Goal: Obtain resource: Obtain resource

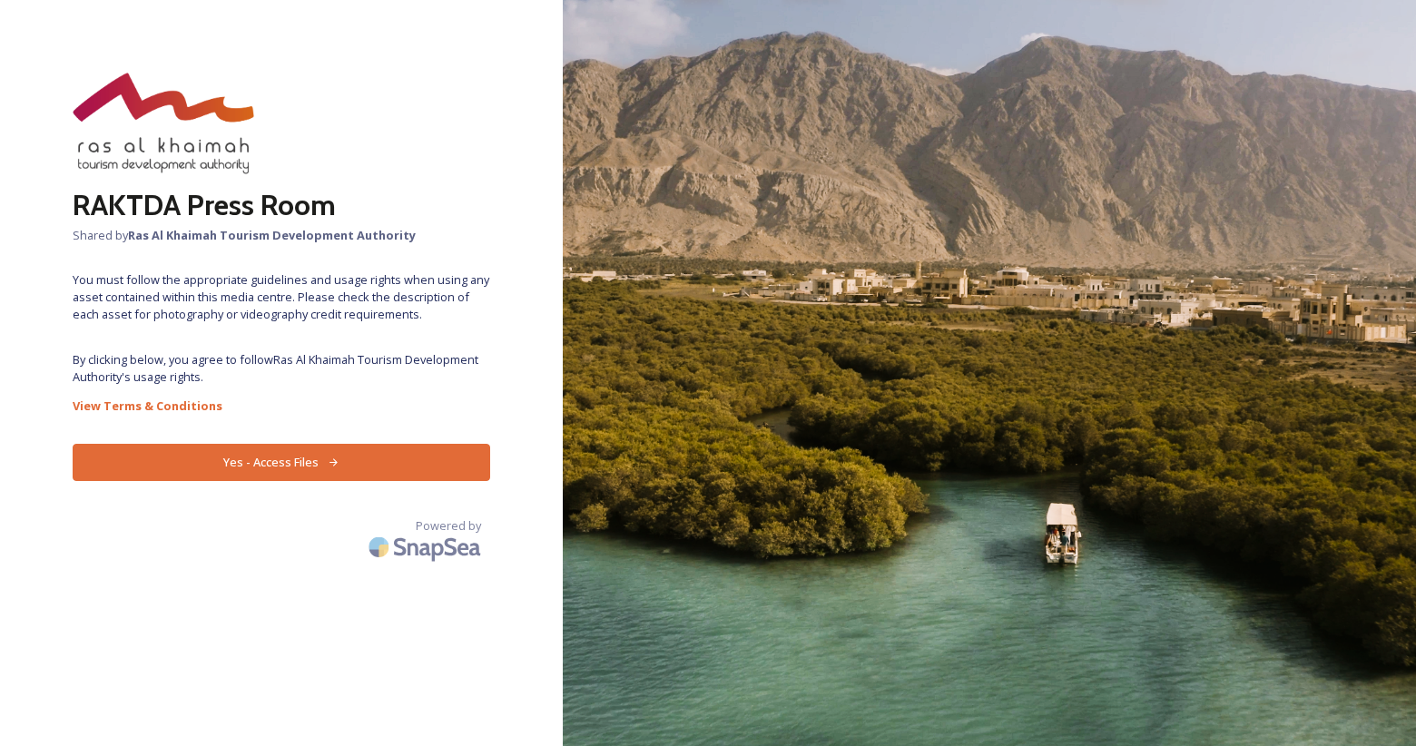
click at [273, 468] on button "Yes - Access Files" at bounding box center [282, 462] width 418 height 37
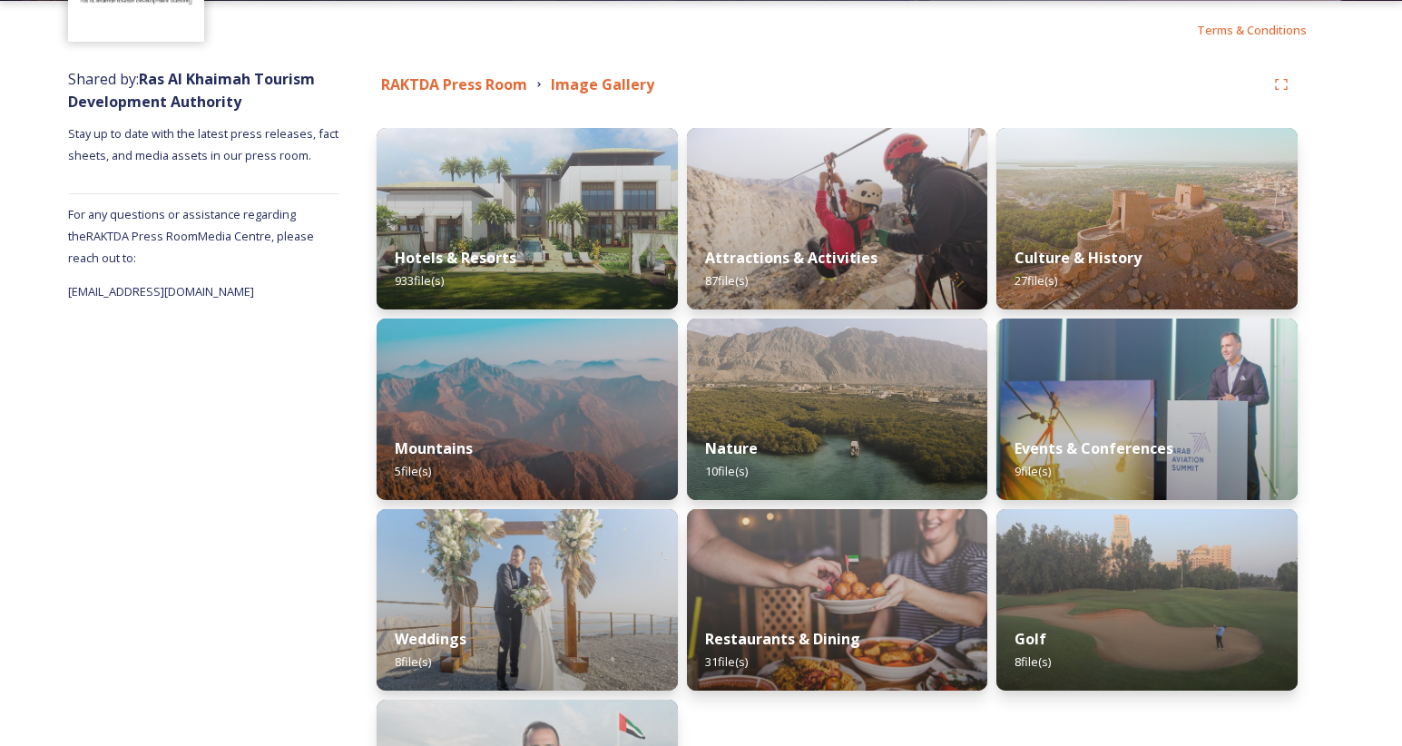
scroll to position [150, 0]
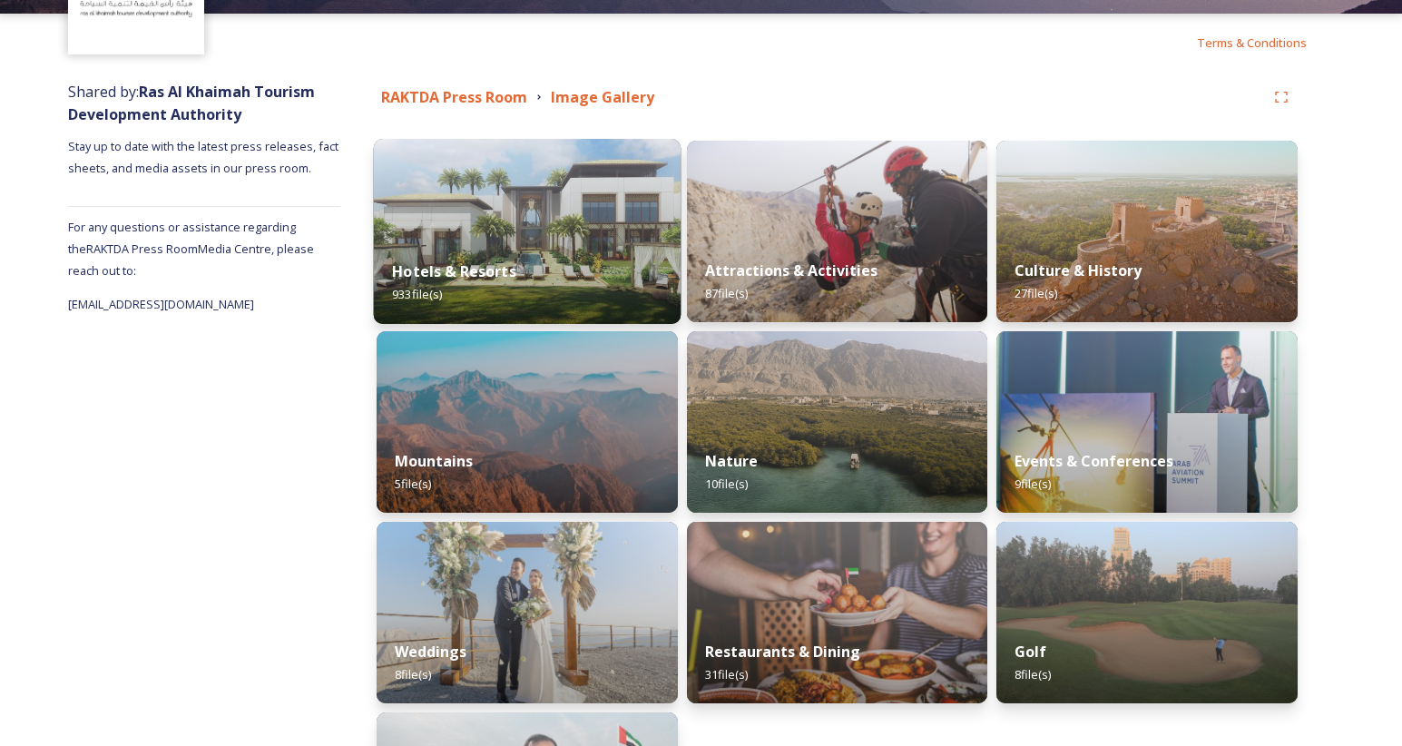
click at [476, 261] on div "Hotels & Resorts 933 file(s)" at bounding box center [527, 282] width 307 height 83
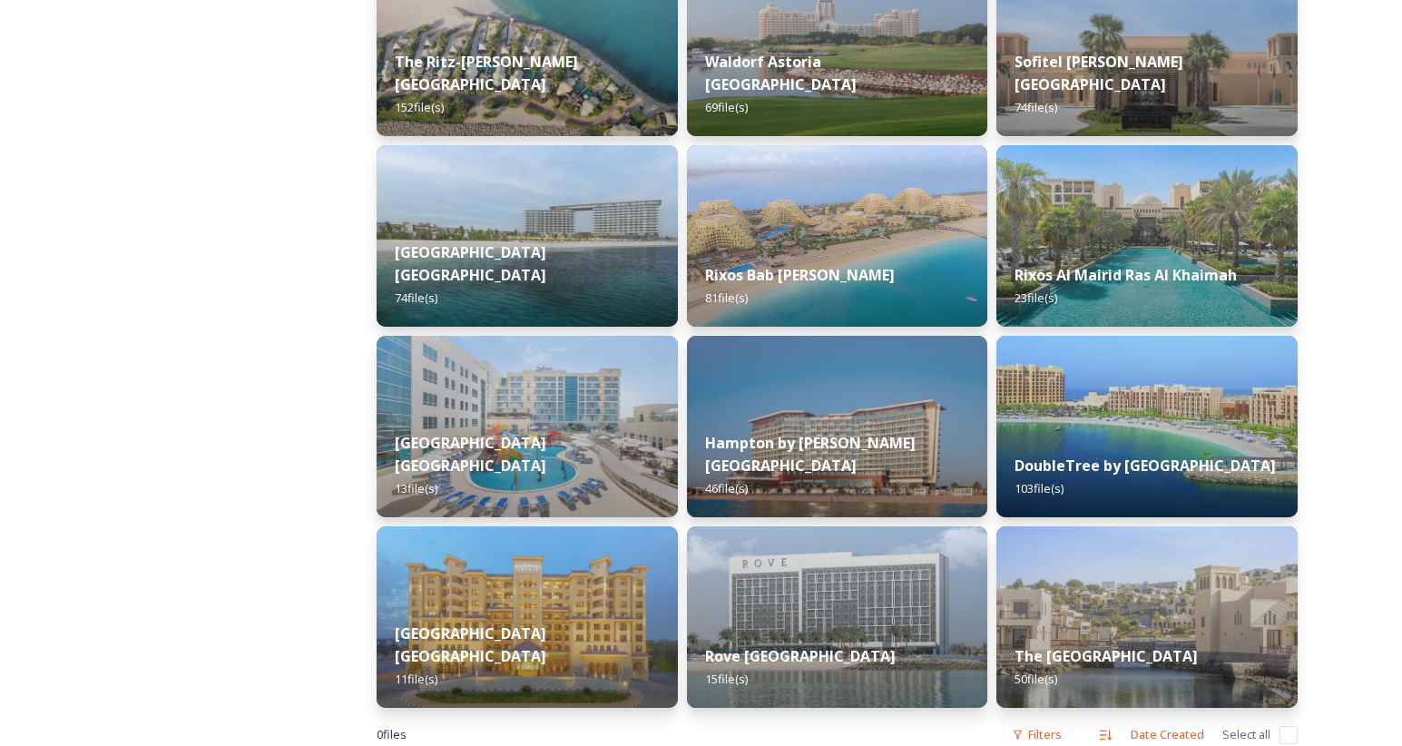
scroll to position [529, 0]
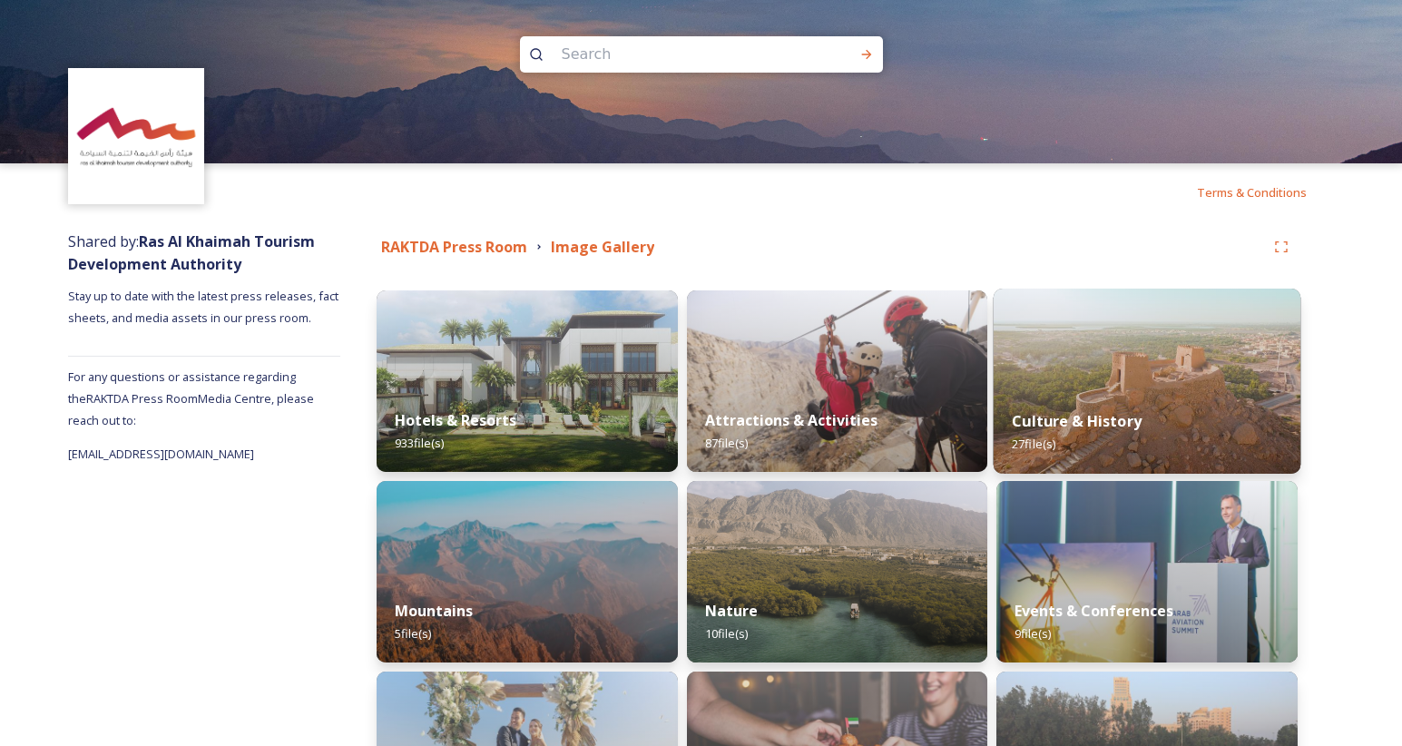
click at [1095, 381] on img at bounding box center [1147, 381] width 307 height 185
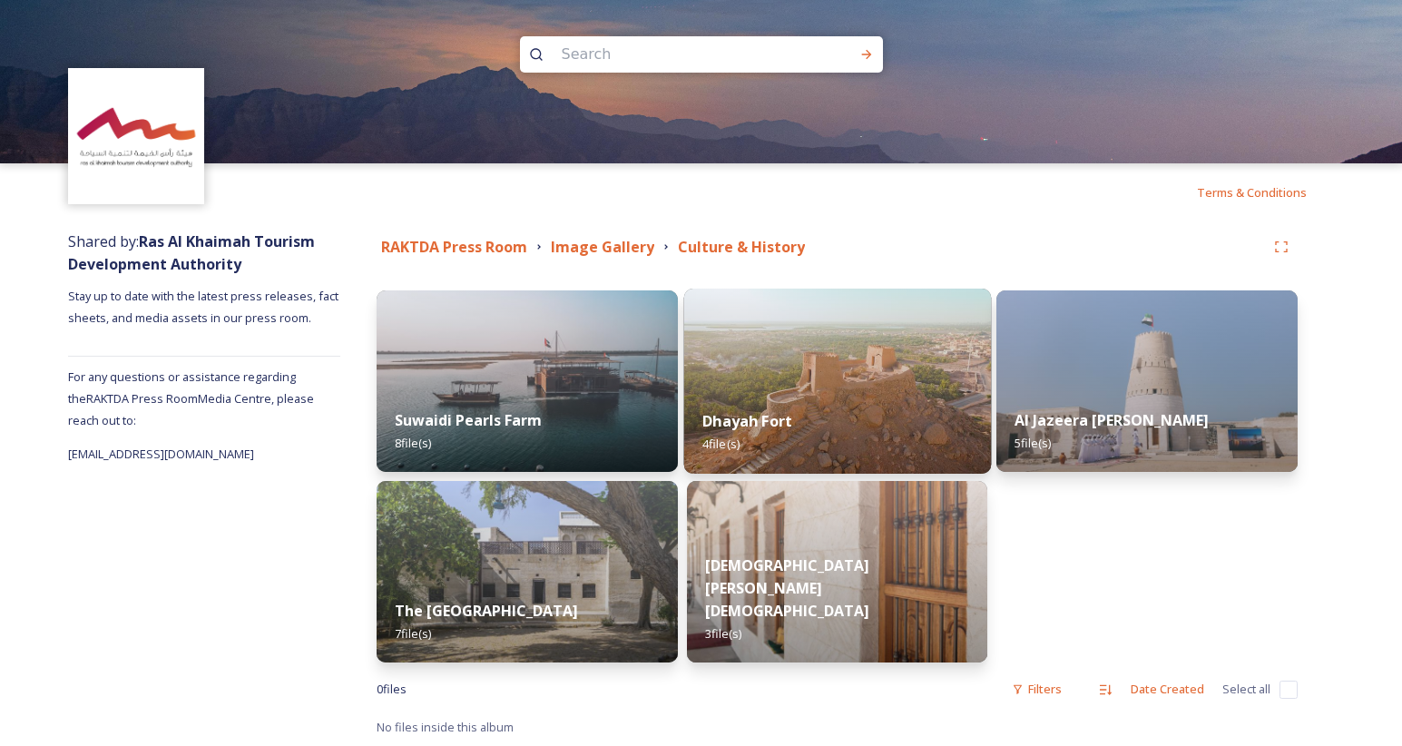
scroll to position [1, 0]
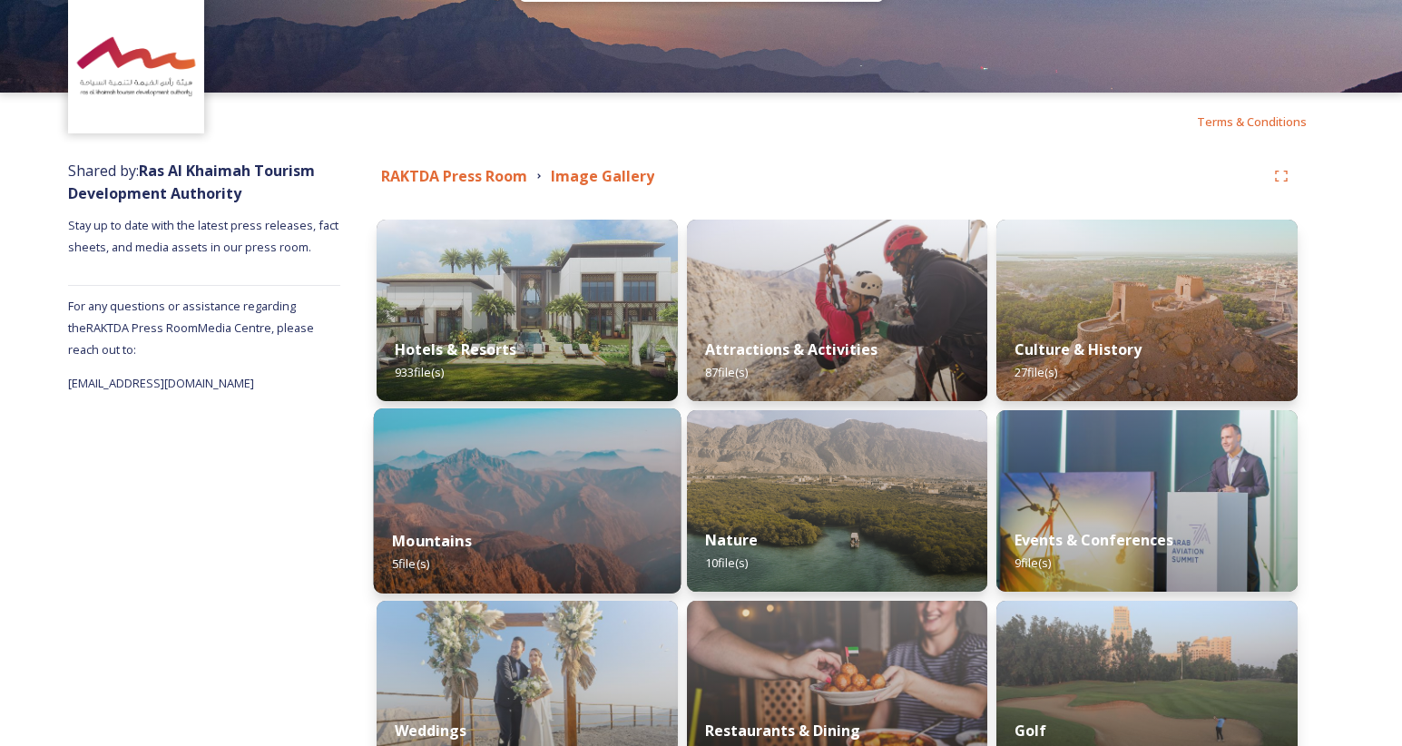
scroll to position [99, 0]
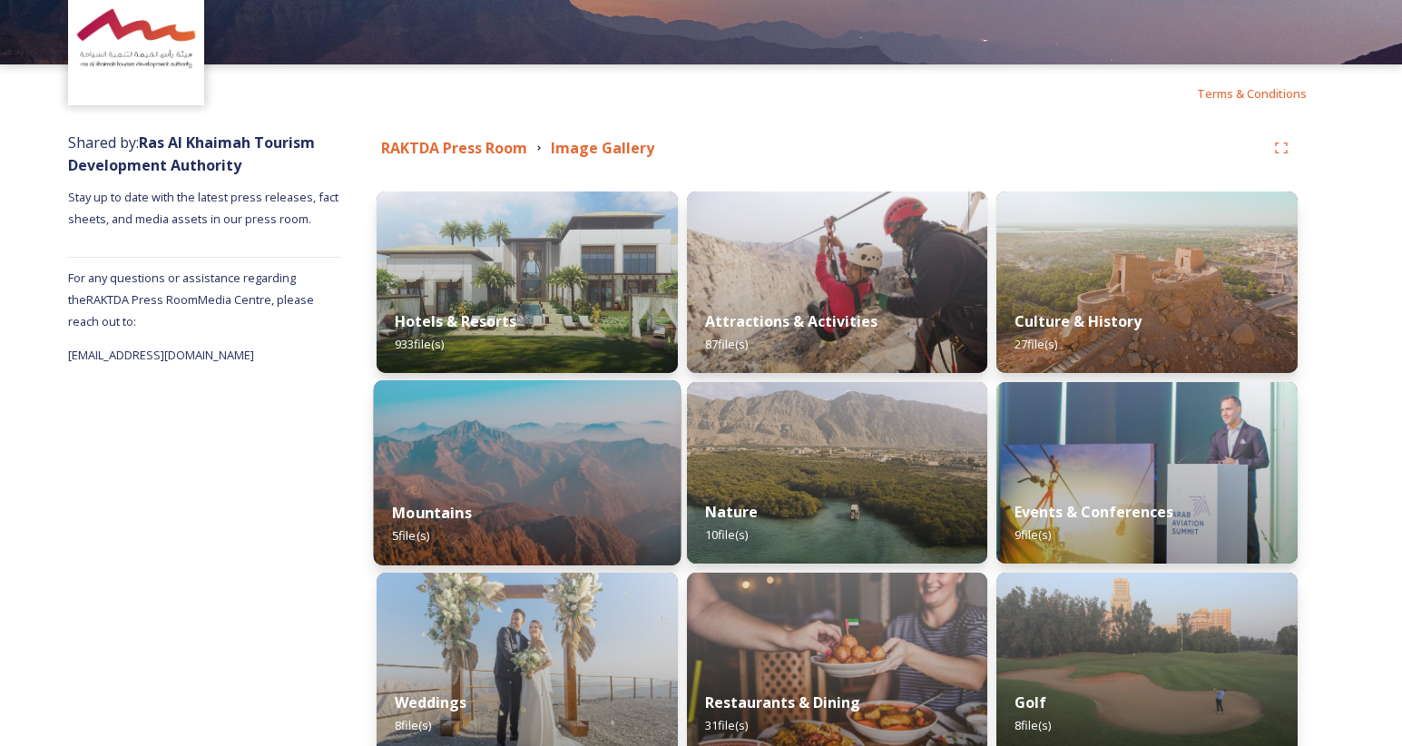
click at [580, 457] on img at bounding box center [527, 472] width 307 height 185
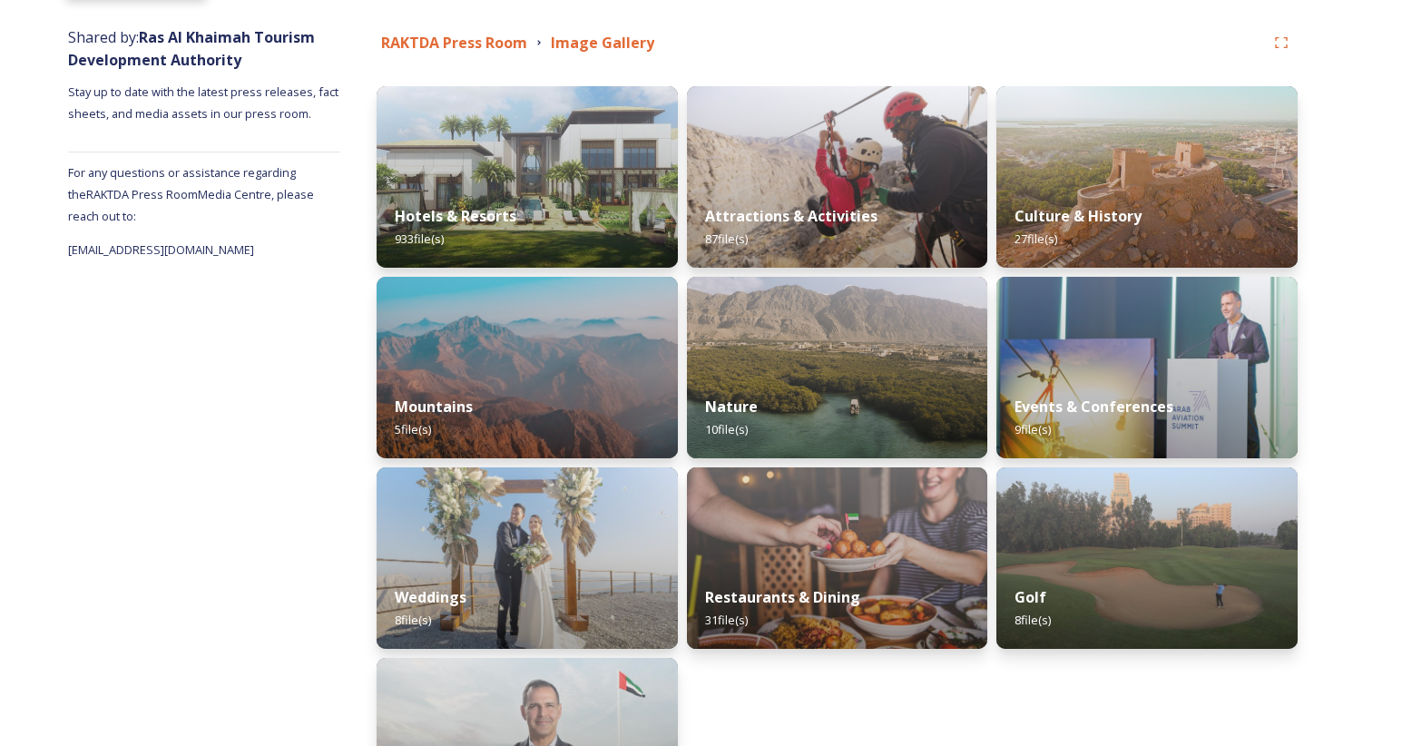
scroll to position [208, 0]
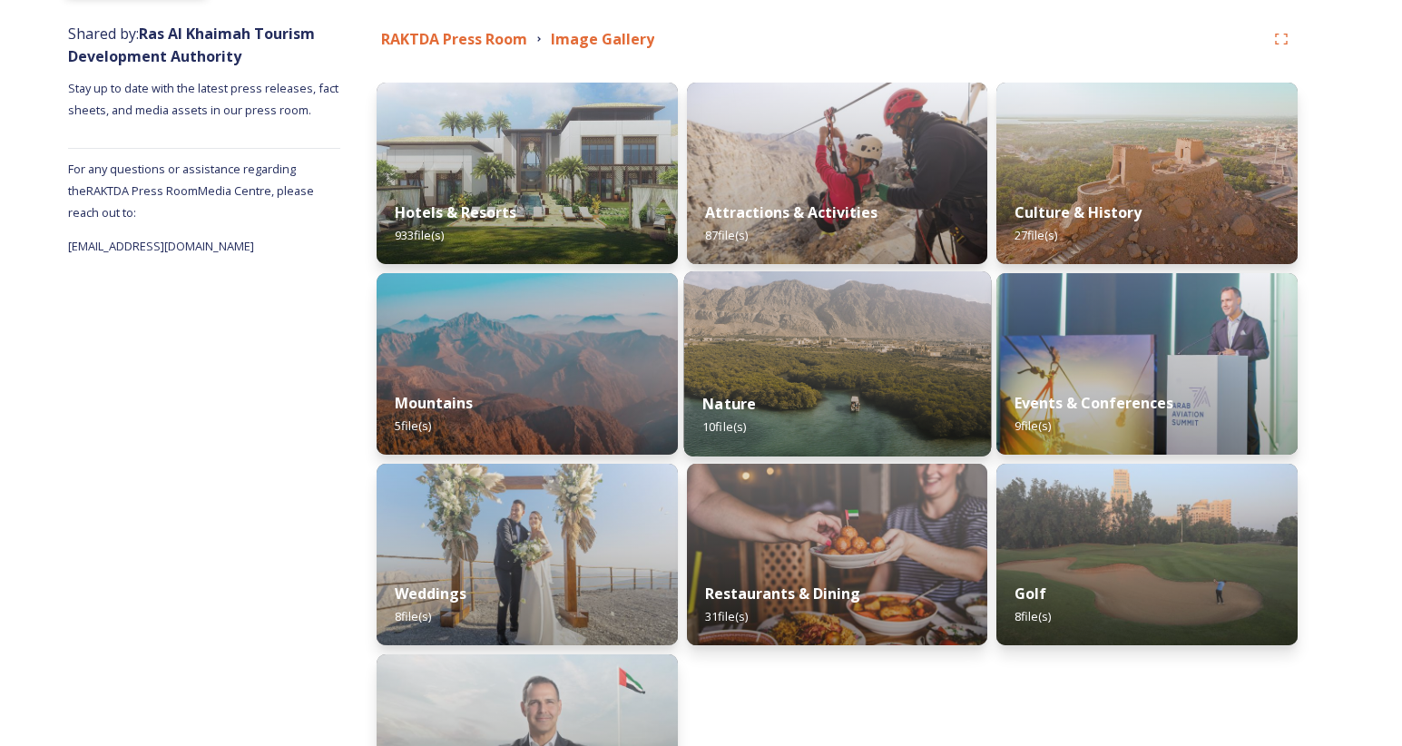
click at [870, 419] on div "Nature 10 file(s)" at bounding box center [837, 415] width 307 height 83
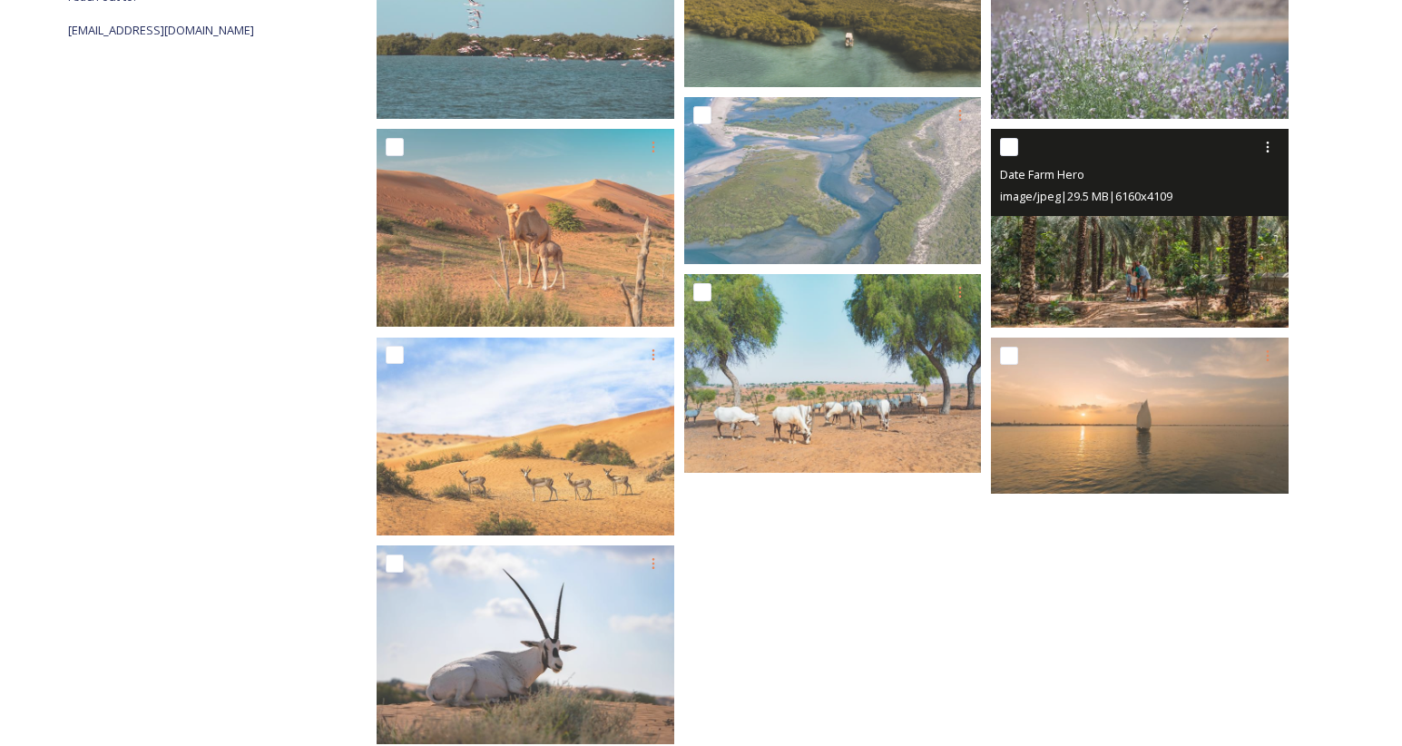
scroll to position [462, 0]
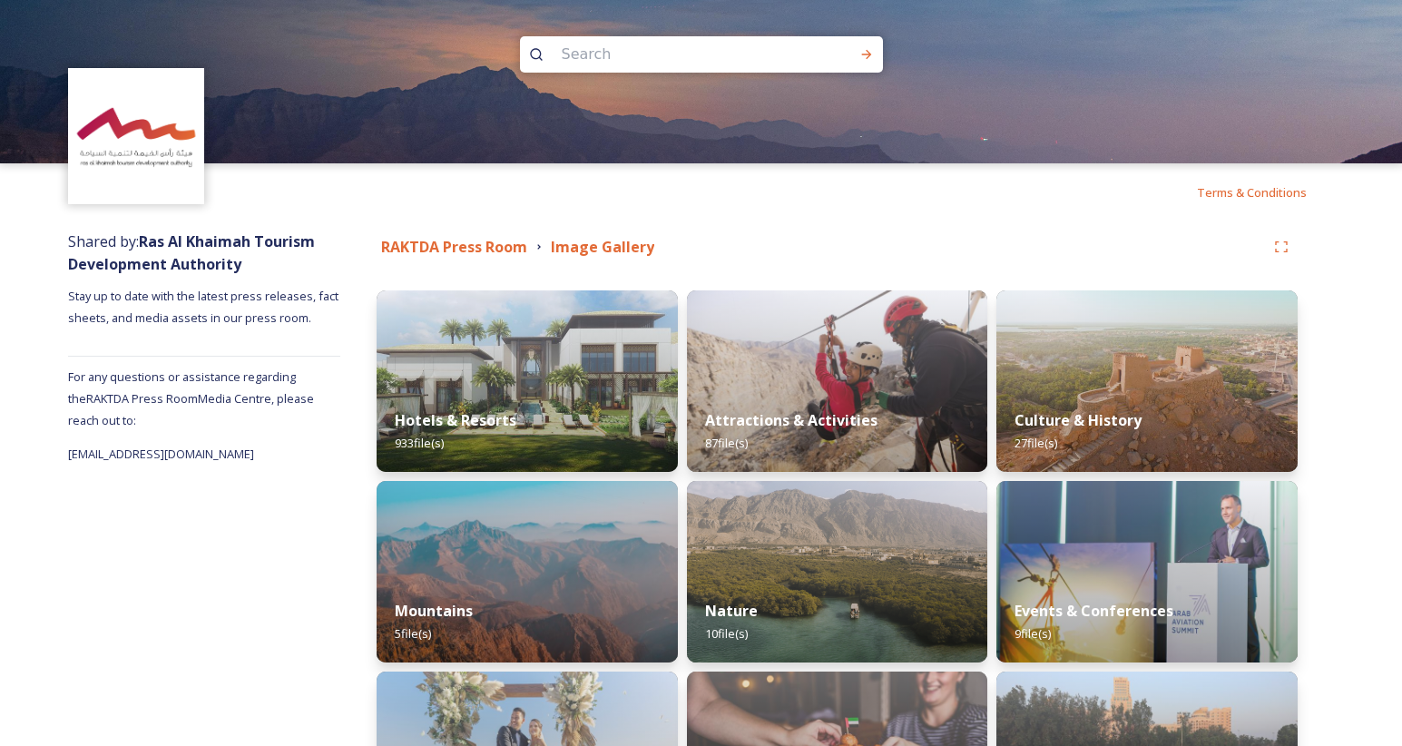
click at [574, 58] on input at bounding box center [677, 54] width 249 height 40
type input "suwadi"
click at [861, 55] on icon at bounding box center [867, 54] width 15 height 15
